Goal: Browse casually: Explore the website without a specific task or goal

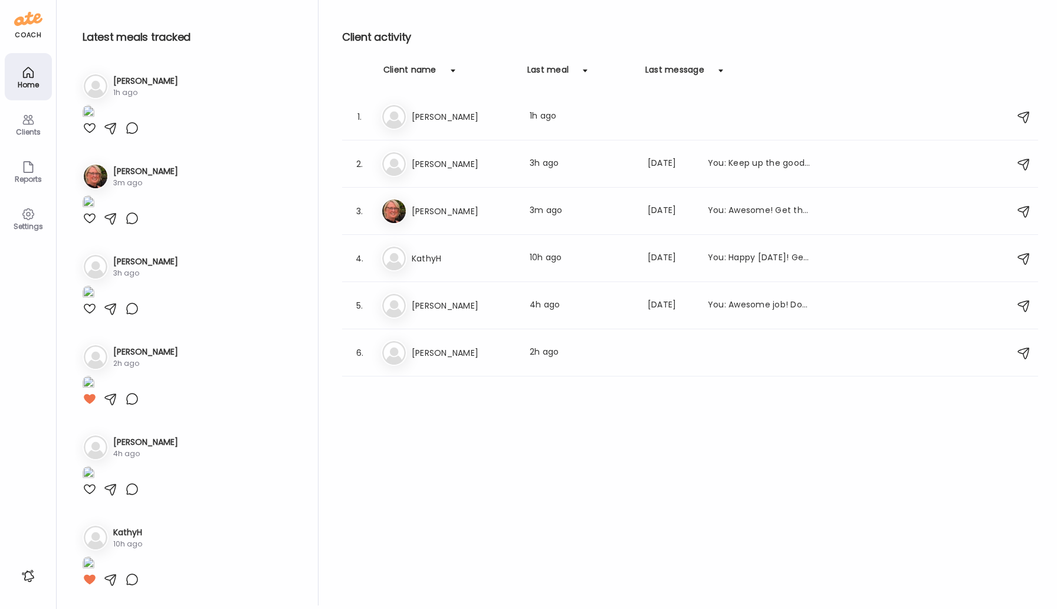
scroll to position [1, 0]
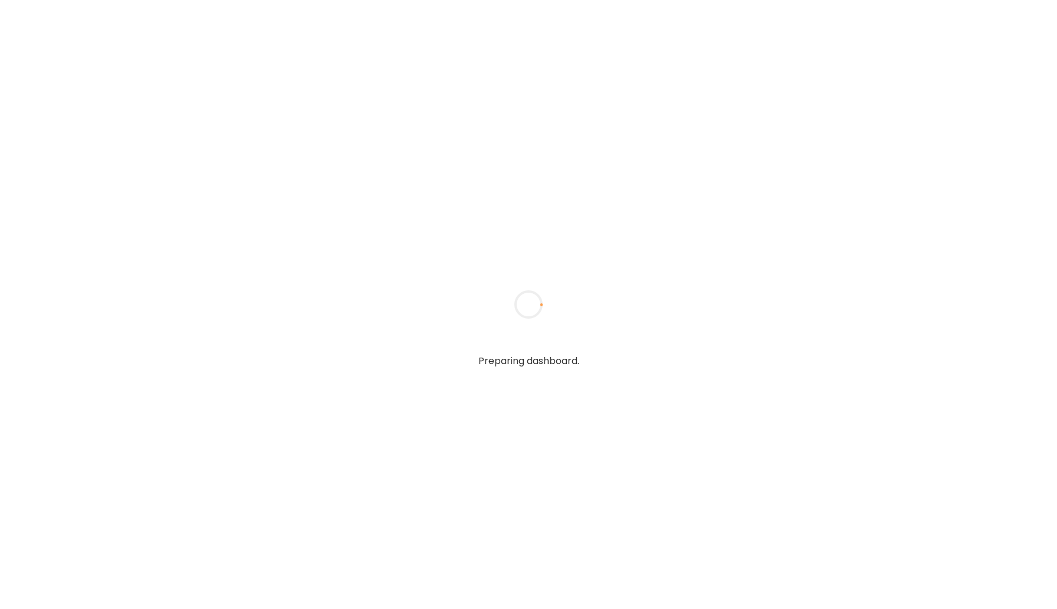
type input "*****"
type input "**********"
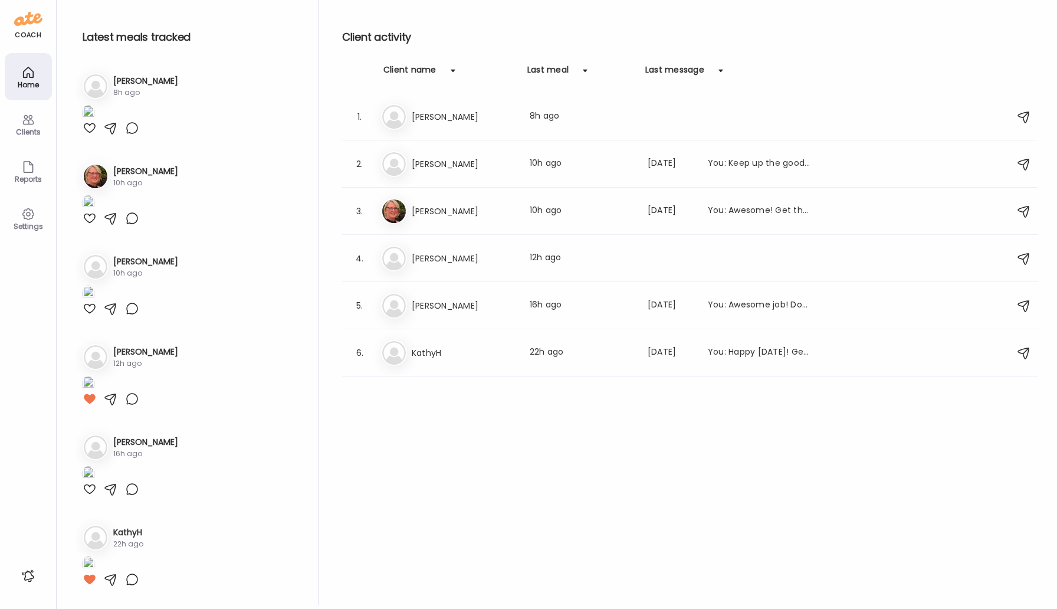
scroll to position [88, 0]
type input "**********"
click at [447, 161] on h3 "[PERSON_NAME]" at bounding box center [464, 164] width 104 height 14
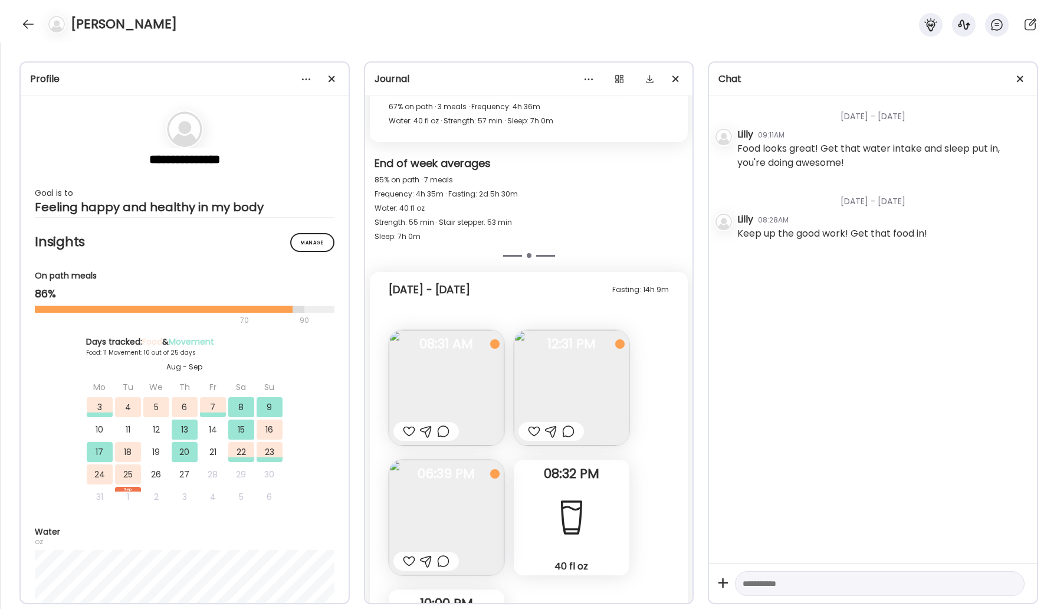
scroll to position [7446, 0]
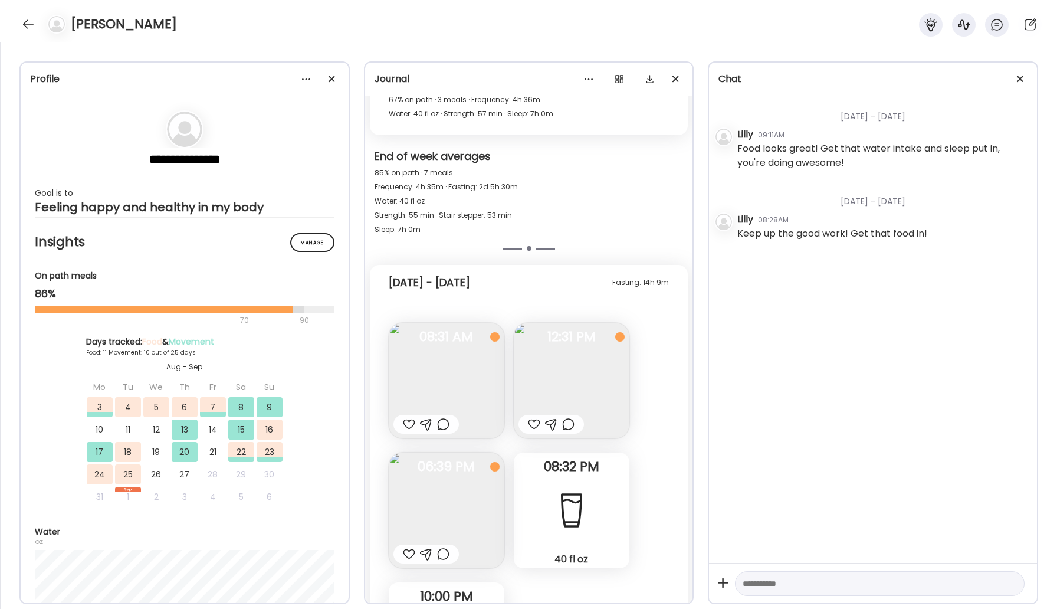
click at [584, 386] on img at bounding box center [572, 381] width 116 height 116
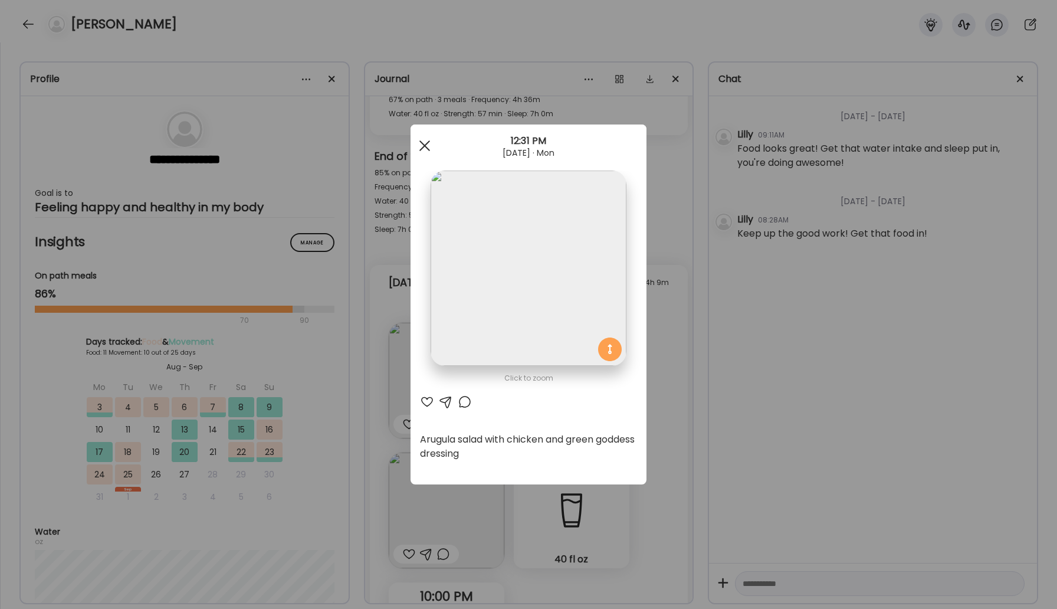
click at [425, 148] on div at bounding box center [425, 146] width 24 height 24
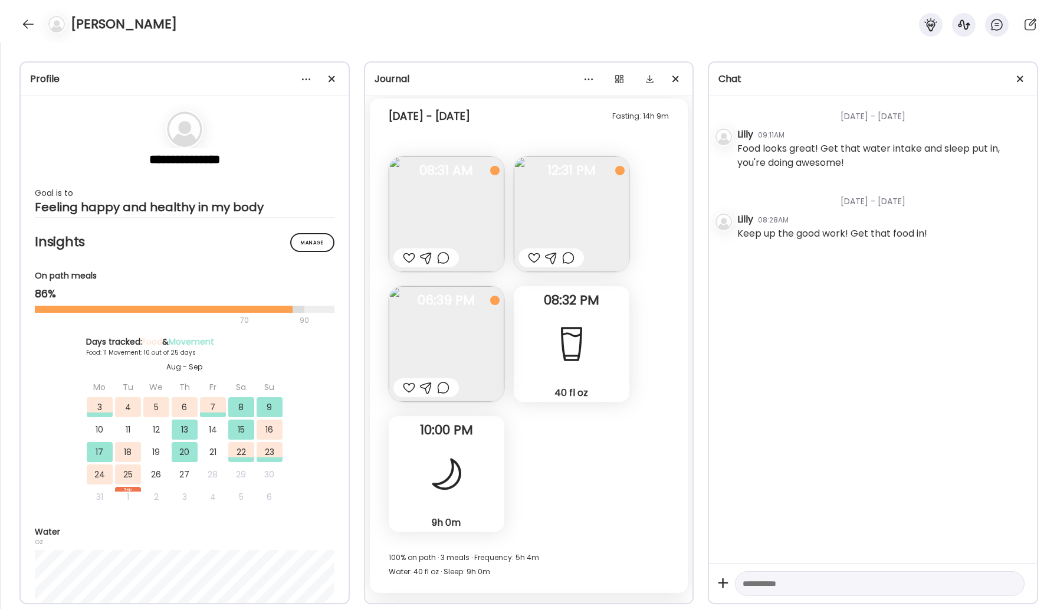
scroll to position [7697, 0]
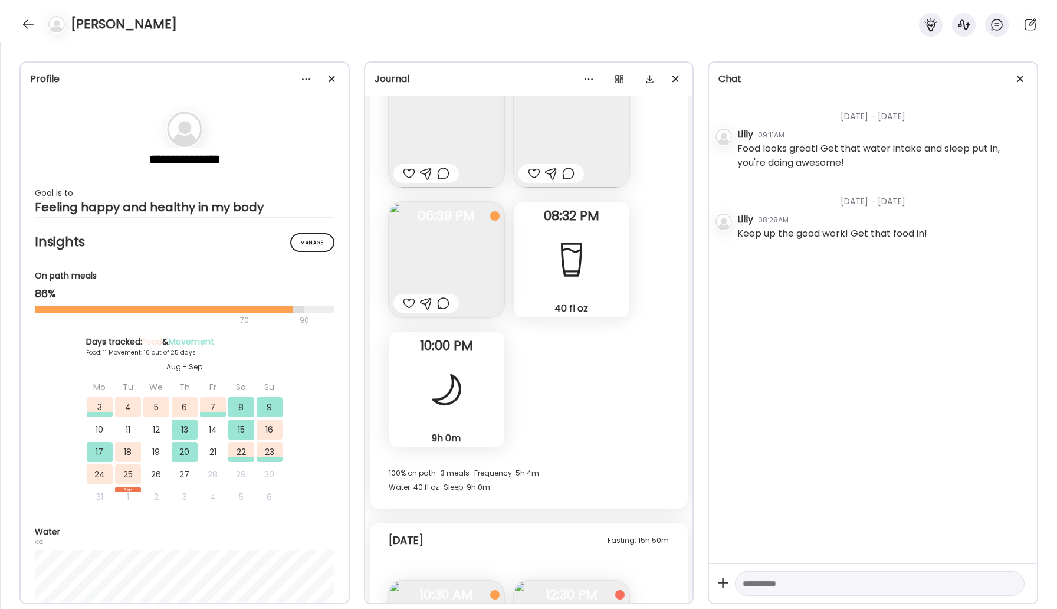
click at [477, 399] on div "9h 0m Sleep" at bounding box center [447, 390] width 116 height 116
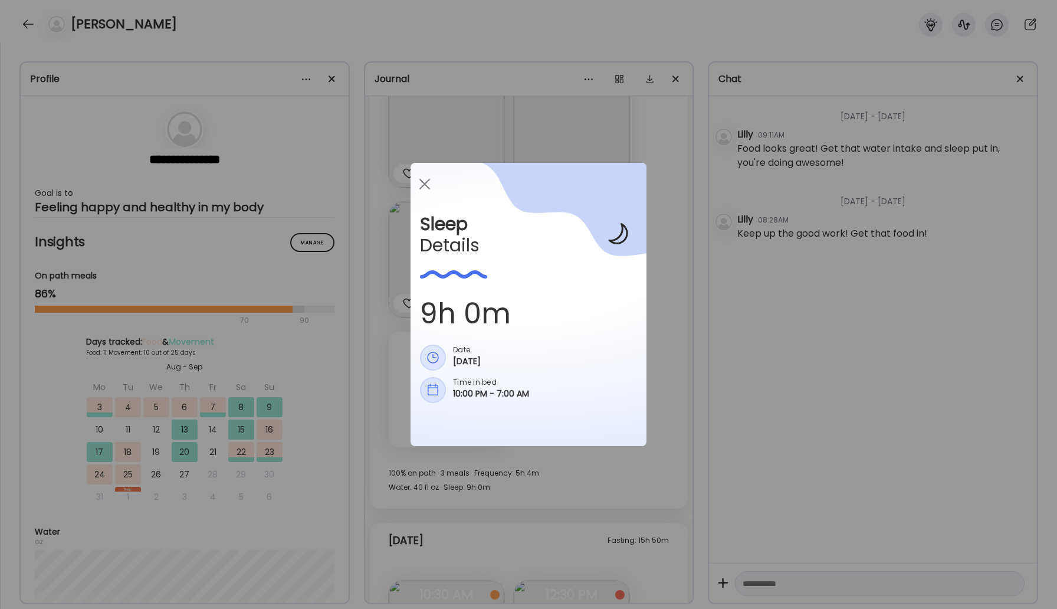
click at [454, 397] on icon at bounding box center [535, 280] width 221 height 234
click at [424, 186] on div at bounding box center [425, 184] width 24 height 24
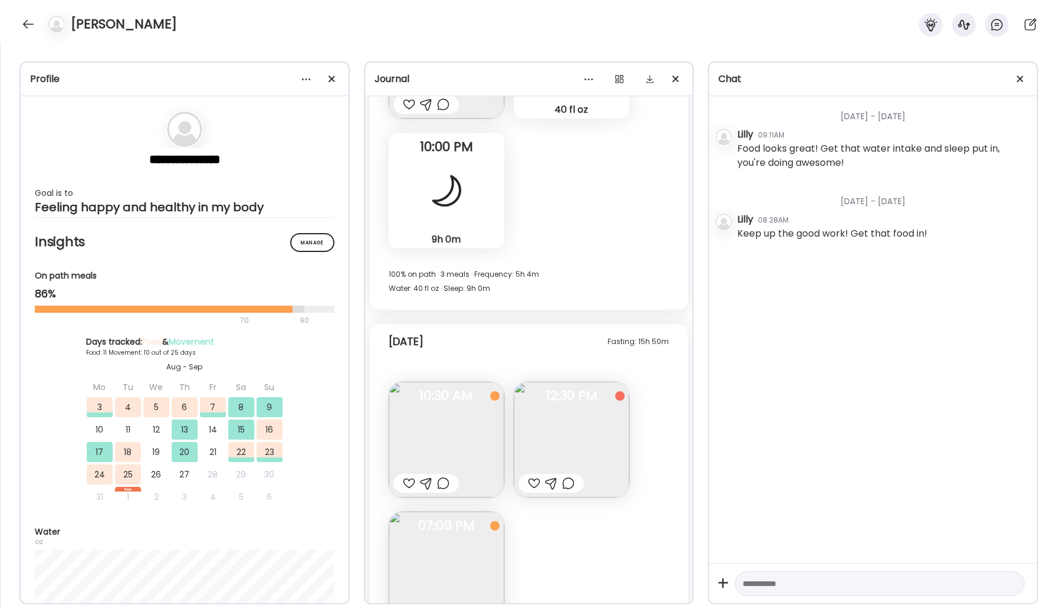
scroll to position [7972, 0]
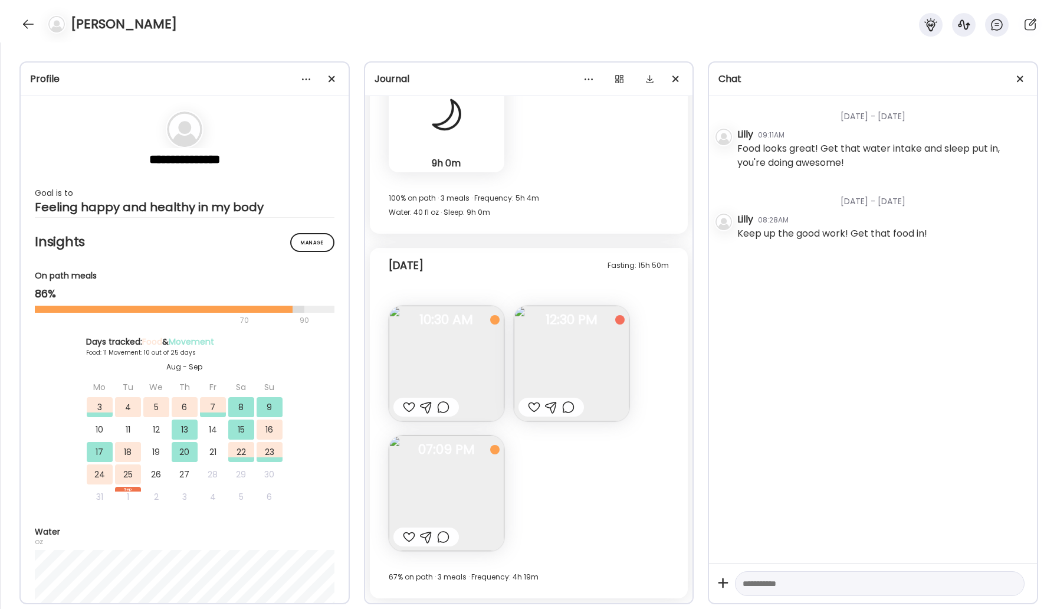
click at [576, 369] on img at bounding box center [572, 364] width 116 height 116
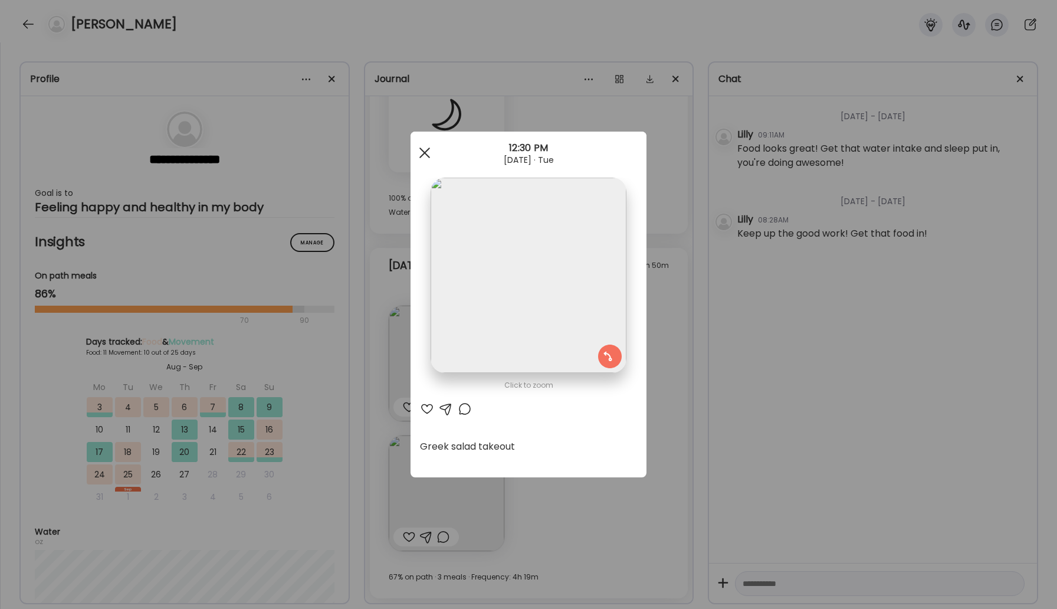
click at [424, 152] on span at bounding box center [424, 152] width 11 height 11
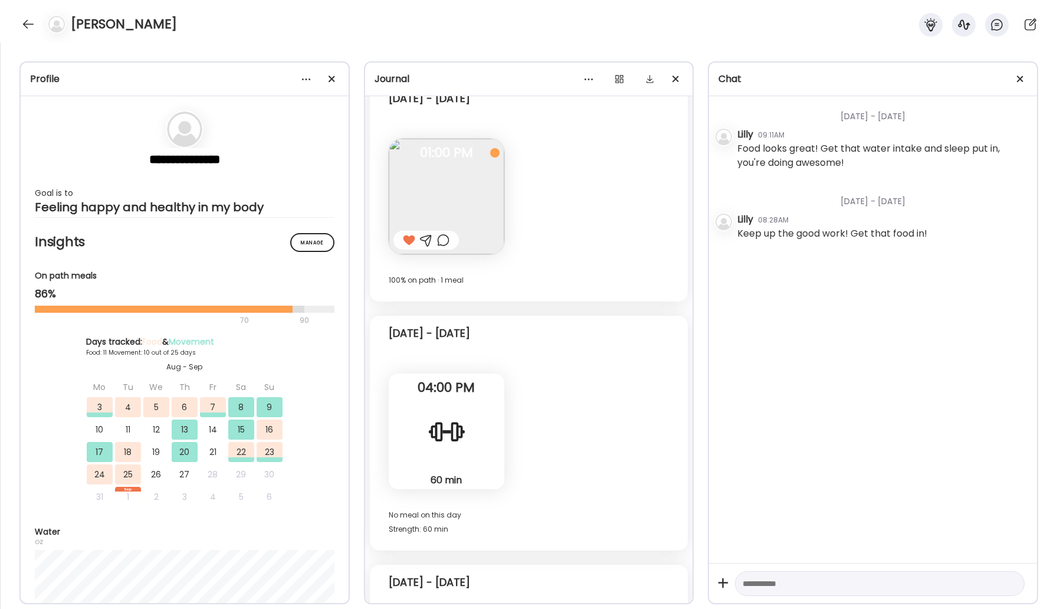
scroll to position [6113, 0]
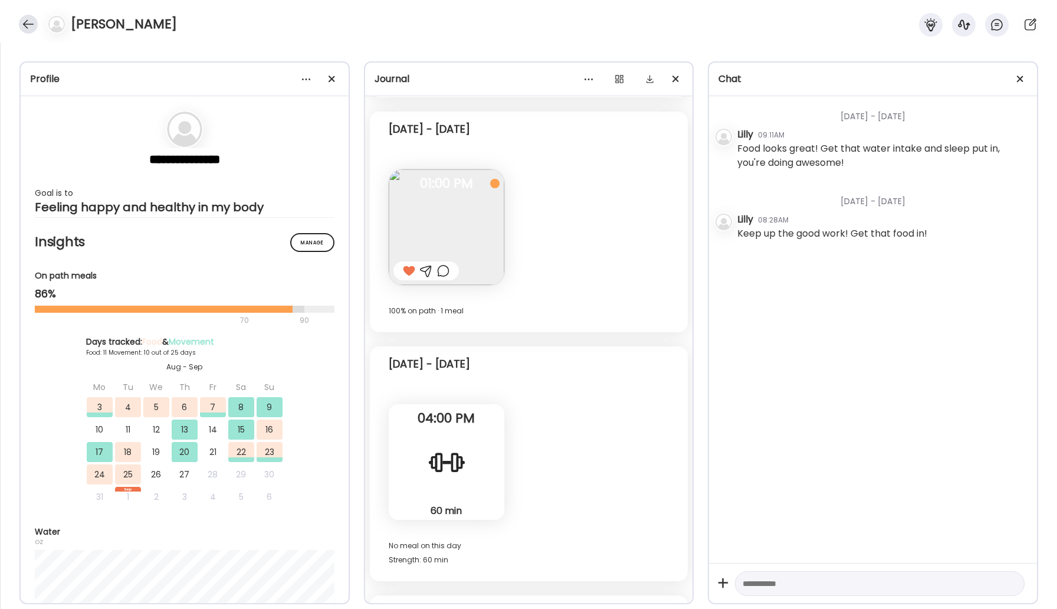
click at [29, 22] on div at bounding box center [28, 24] width 19 height 19
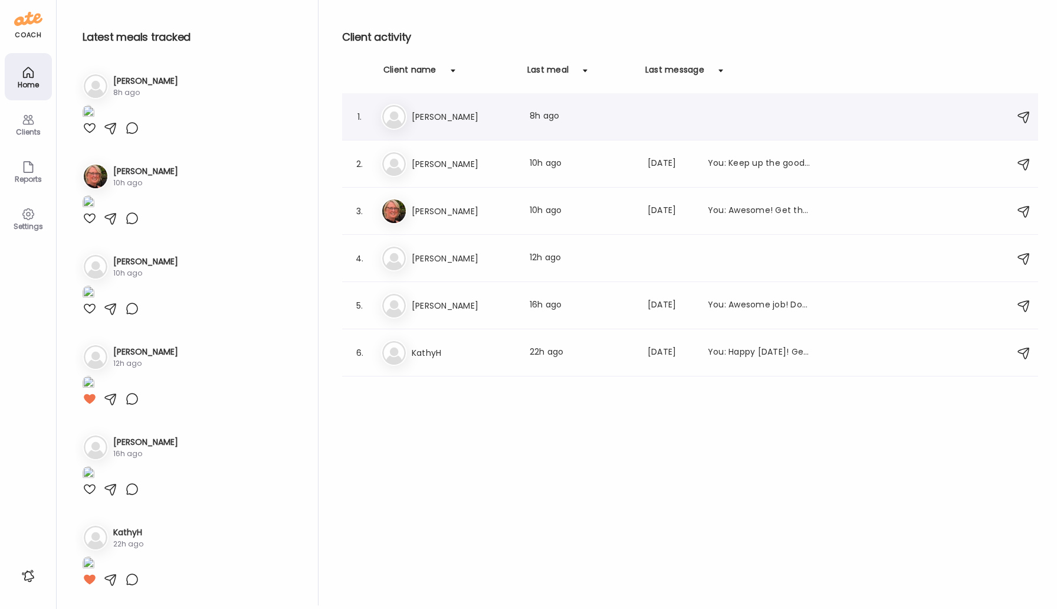
click at [427, 116] on h3 "[PERSON_NAME]" at bounding box center [464, 117] width 104 height 14
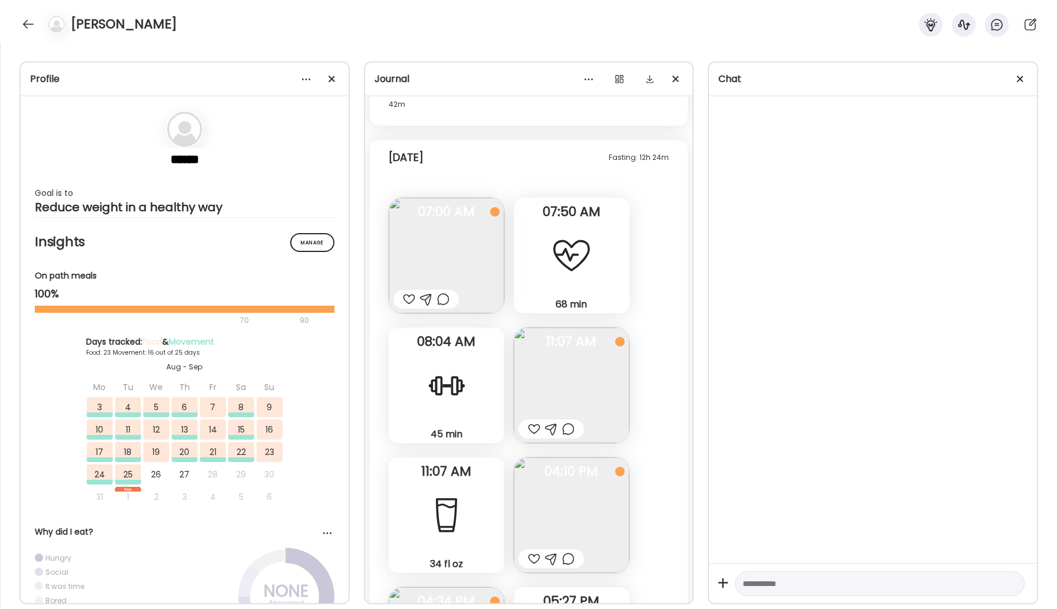
scroll to position [27676, 0]
click at [612, 460] on img at bounding box center [572, 518] width 116 height 116
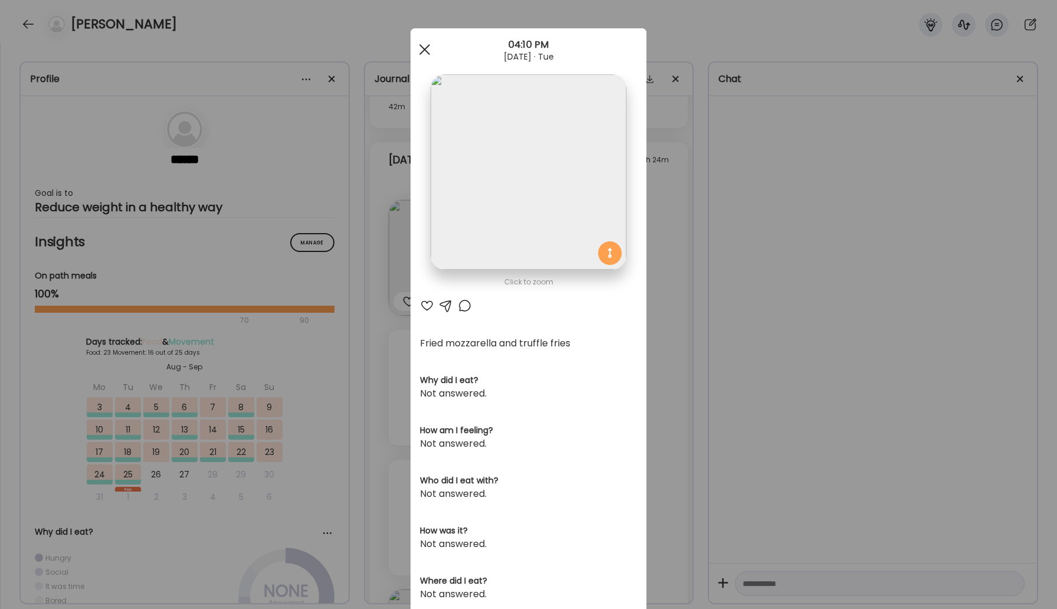
click at [431, 55] on div at bounding box center [425, 50] width 24 height 24
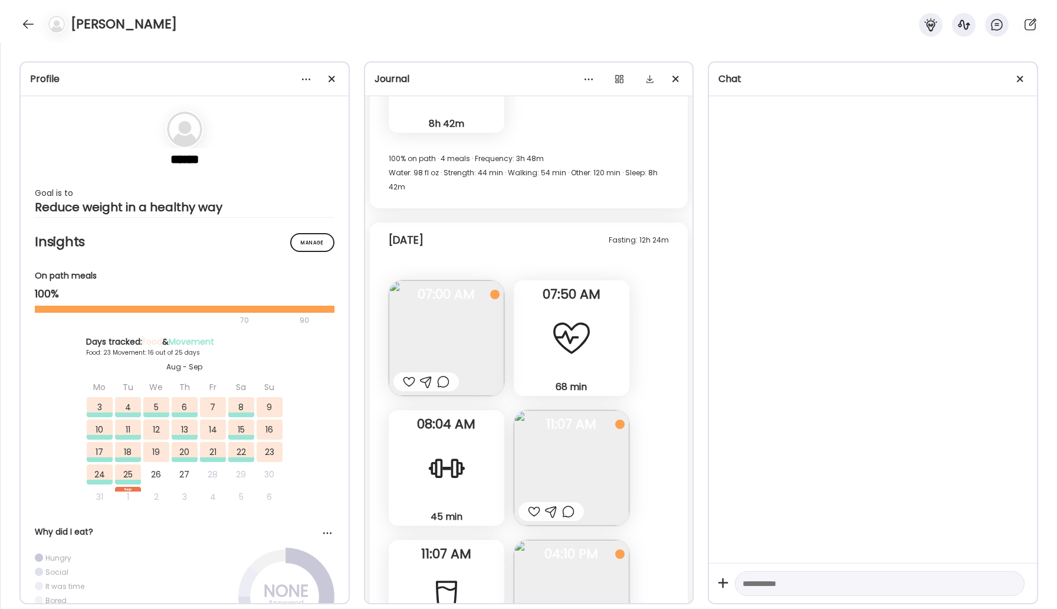
scroll to position [27593, 0]
click at [28, 27] on div at bounding box center [28, 24] width 19 height 19
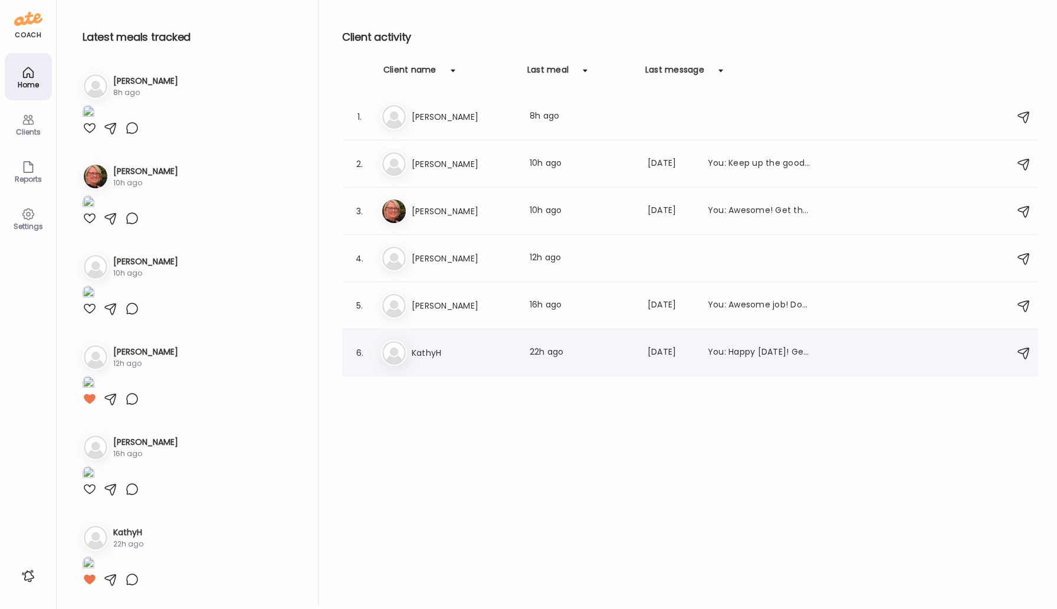
click at [430, 350] on h3 "KathyH" at bounding box center [464, 353] width 104 height 14
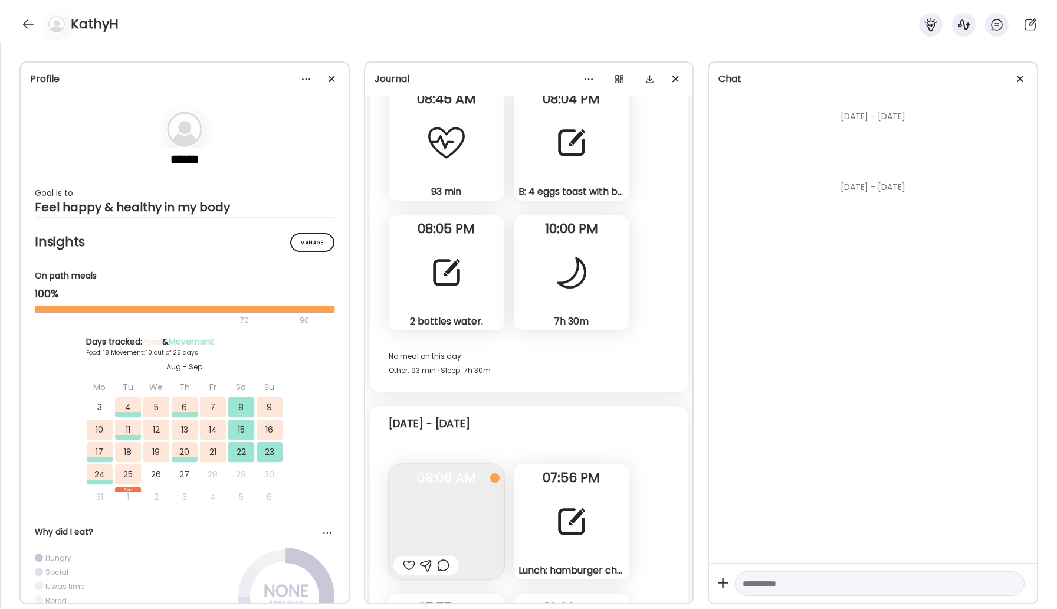
scroll to position [8635, 0]
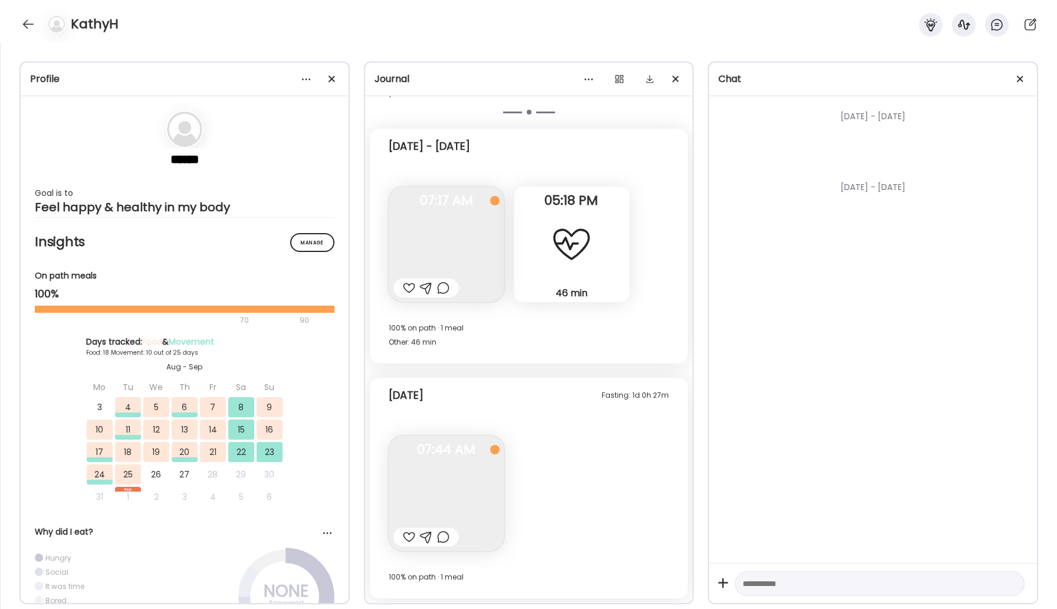
click at [25, 22] on div at bounding box center [28, 24] width 19 height 19
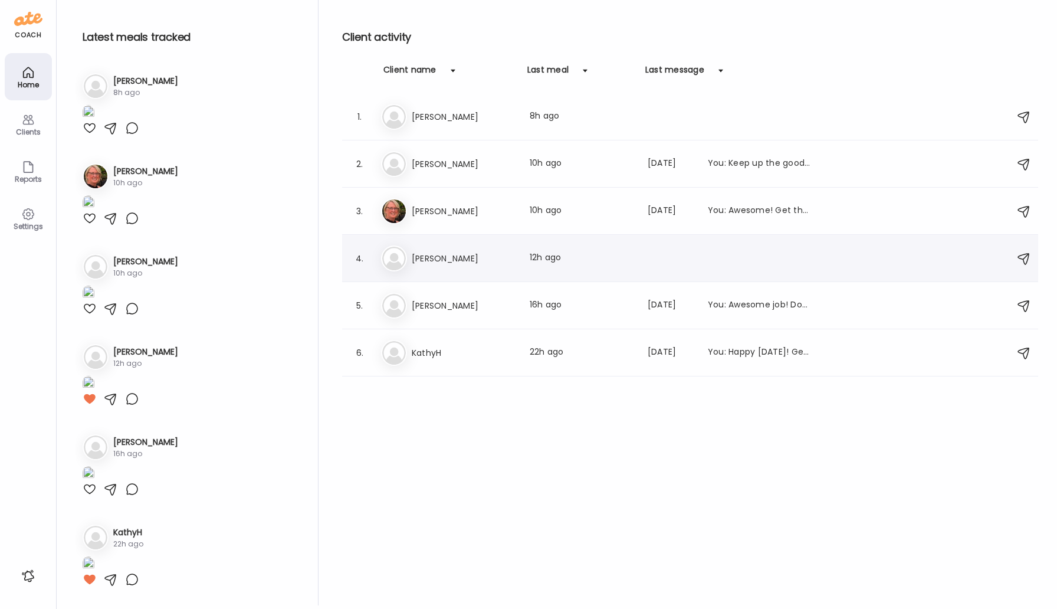
click at [420, 261] on h3 "[PERSON_NAME]" at bounding box center [464, 258] width 104 height 14
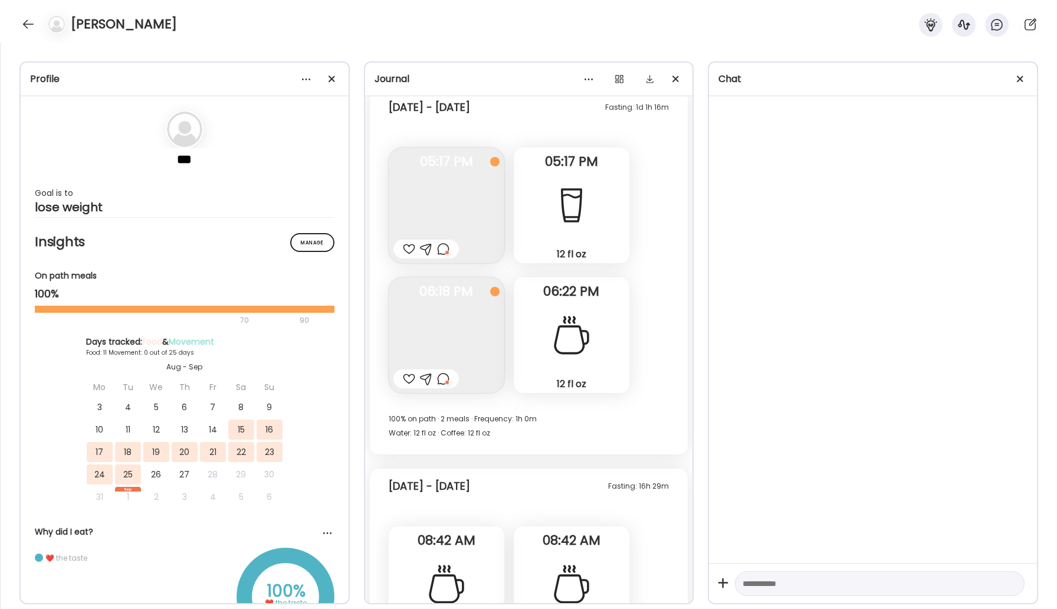
scroll to position [5842, 0]
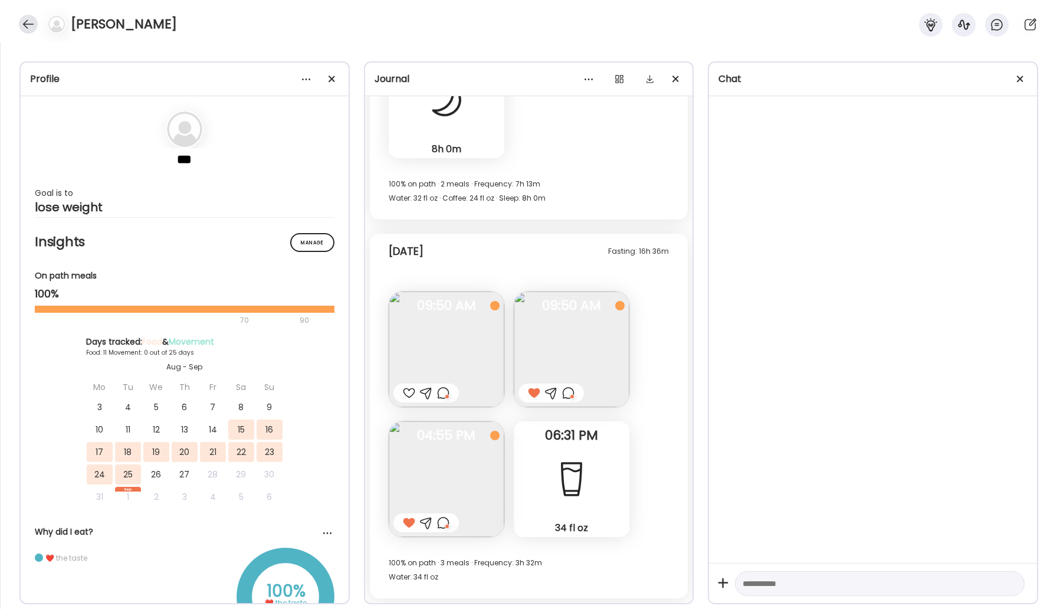
click at [19, 21] on div at bounding box center [28, 24] width 19 height 19
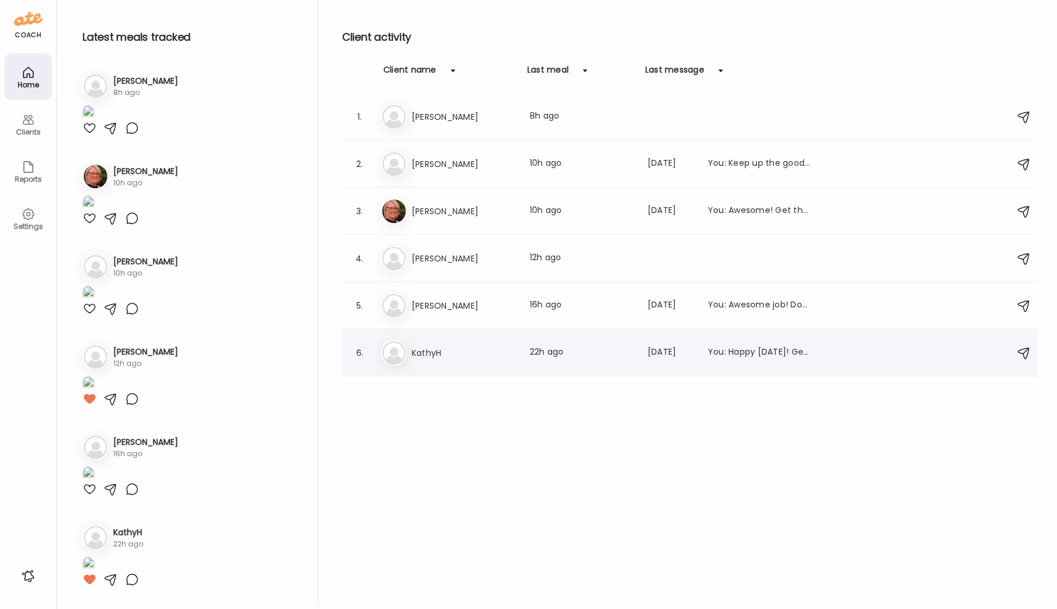
click at [427, 356] on h3 "KathyH" at bounding box center [464, 353] width 104 height 14
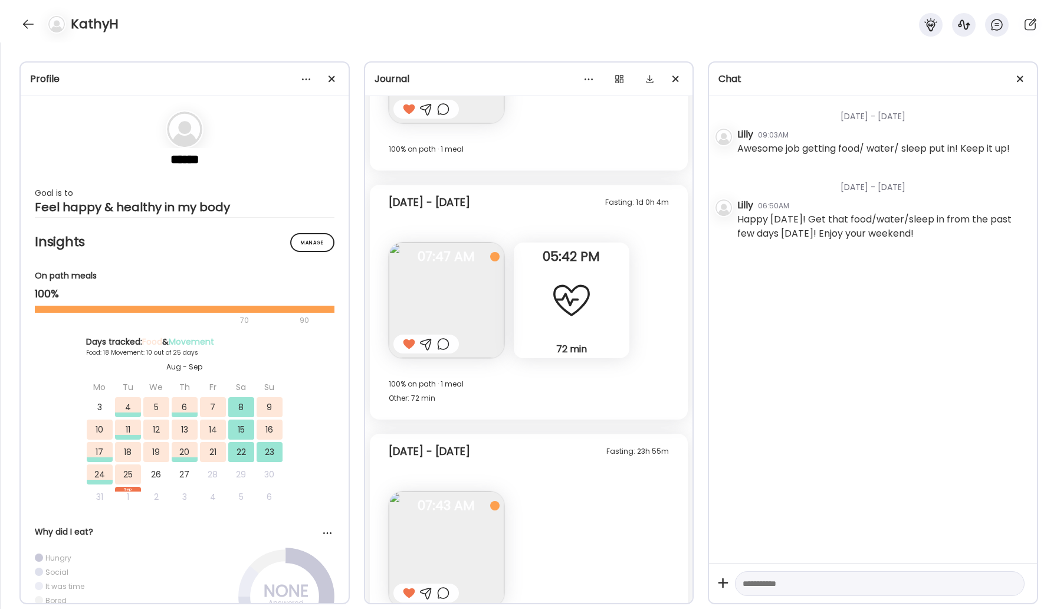
scroll to position [7495, 0]
click at [31, 22] on div at bounding box center [28, 24] width 19 height 19
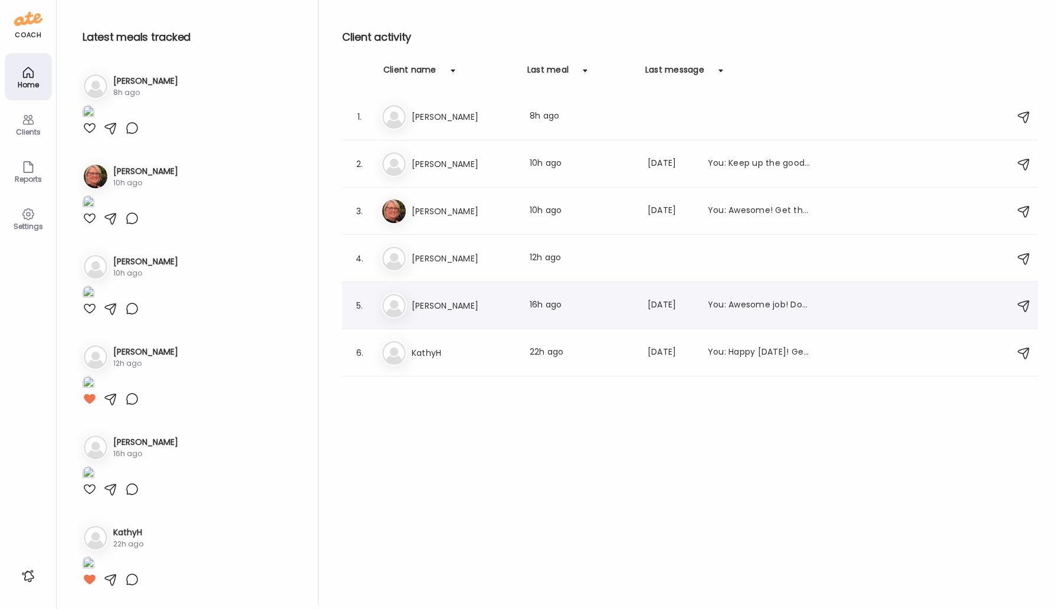
click at [416, 301] on h3 "[PERSON_NAME]" at bounding box center [464, 306] width 104 height 14
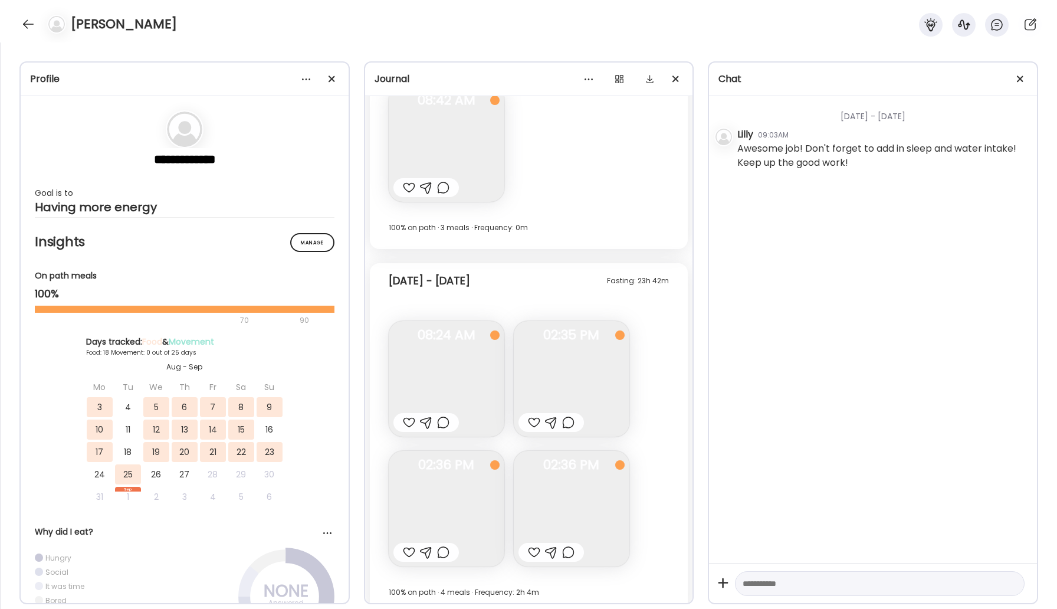
scroll to position [7999, 0]
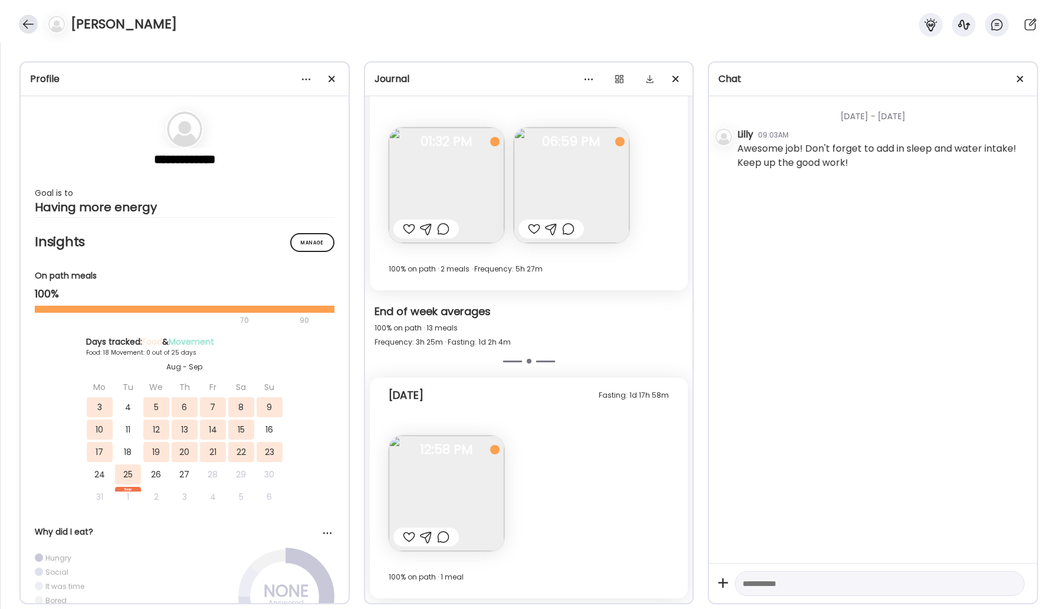
click at [25, 18] on div at bounding box center [28, 24] width 19 height 19
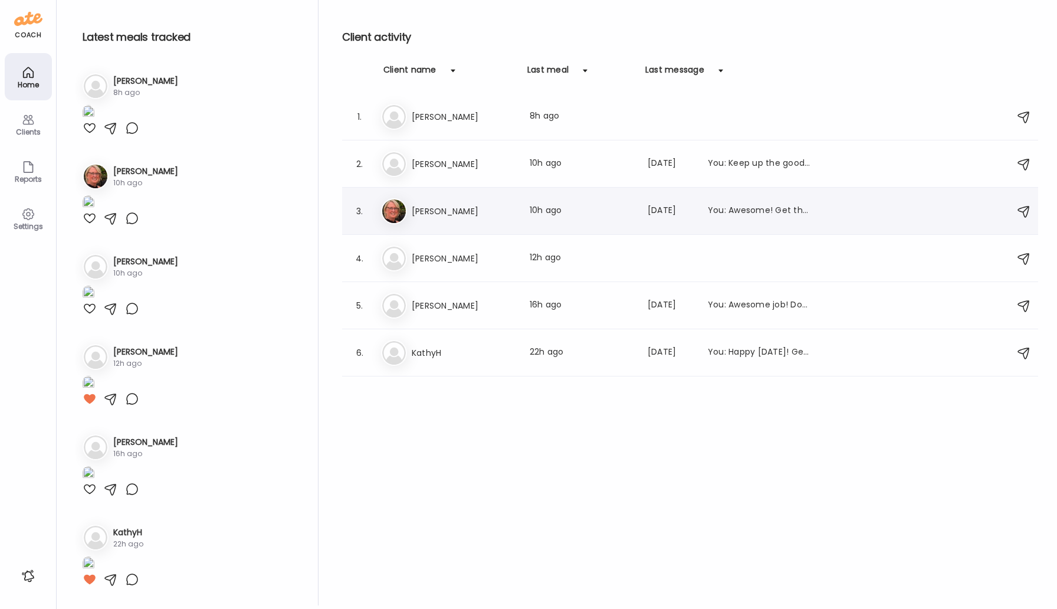
click at [439, 215] on h3 "[PERSON_NAME]" at bounding box center [464, 211] width 104 height 14
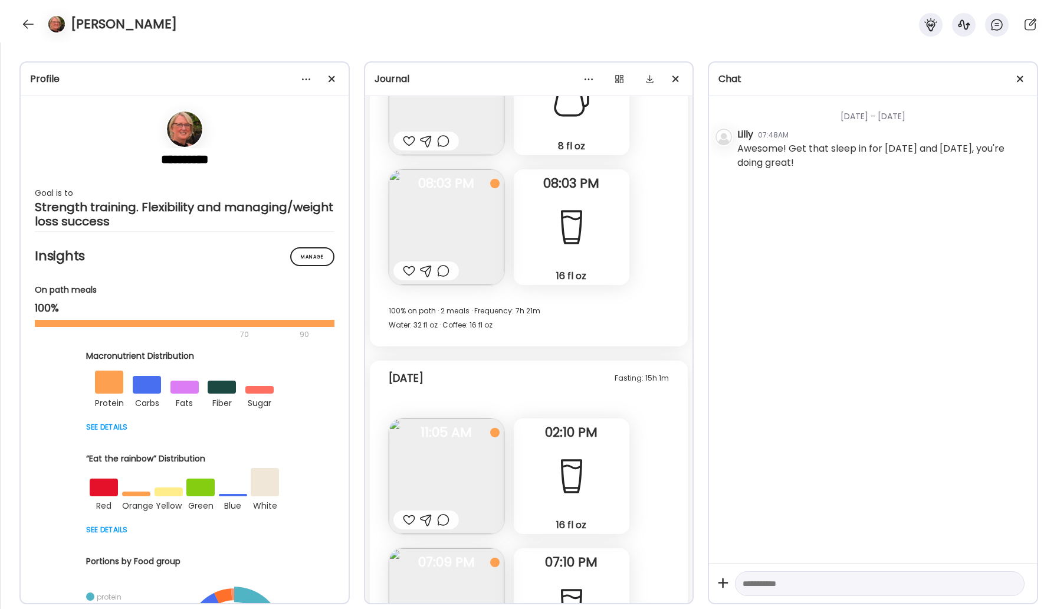
scroll to position [17928, 0]
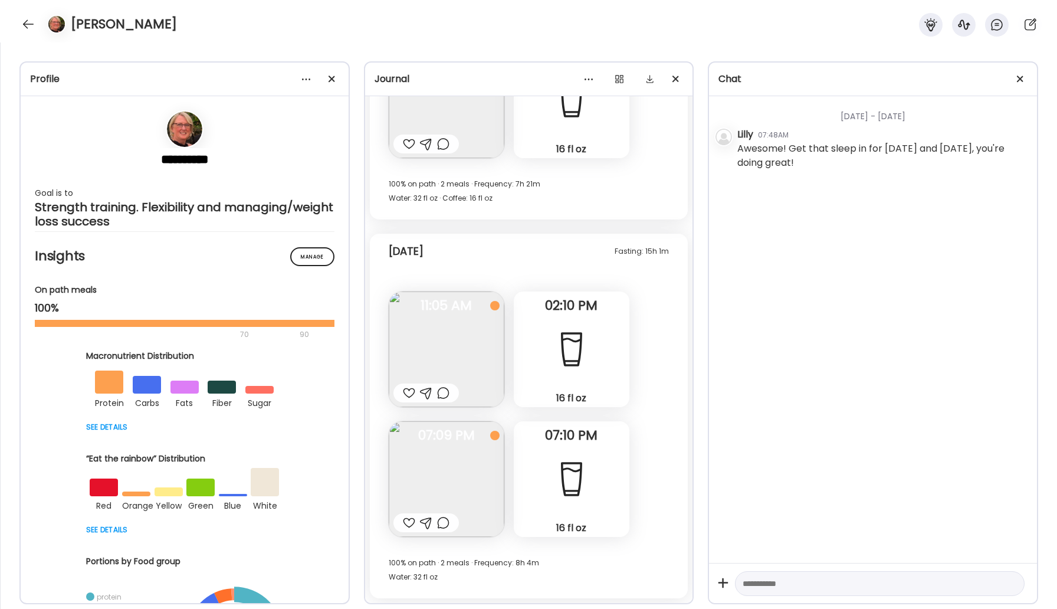
click at [440, 460] on img at bounding box center [447, 479] width 116 height 116
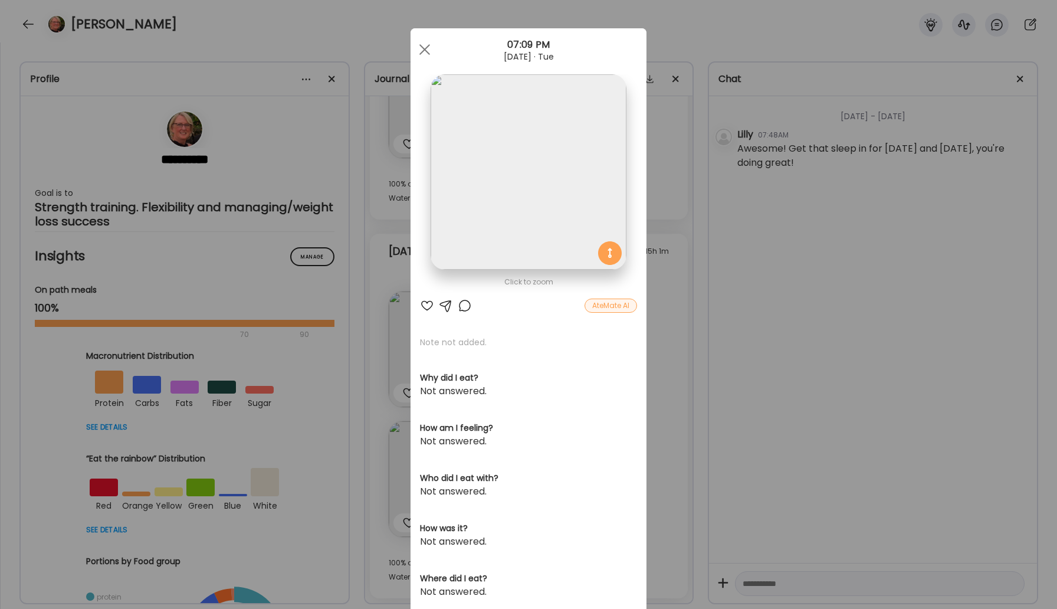
click at [531, 156] on img at bounding box center [528, 171] width 195 height 195
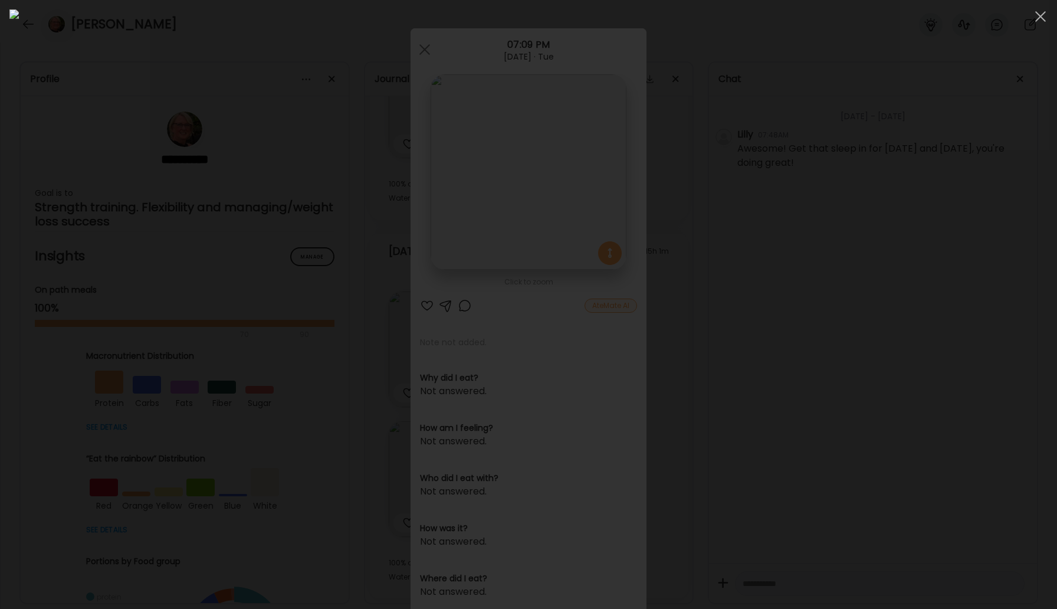
click at [531, 156] on img at bounding box center [528, 304] width 1038 height 590
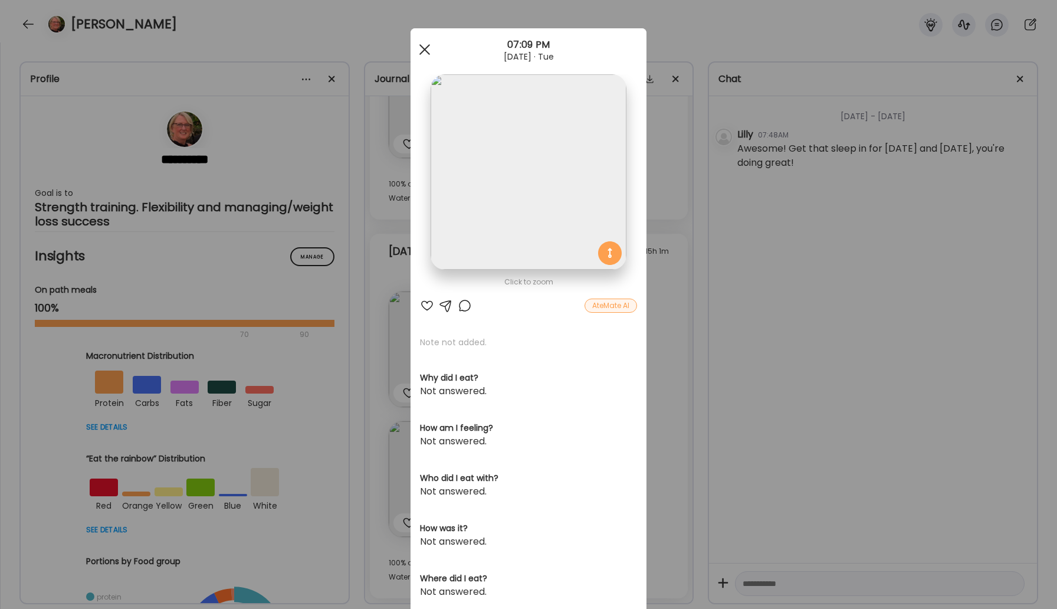
click at [429, 49] on div at bounding box center [425, 50] width 24 height 24
